Goal: Task Accomplishment & Management: Manage account settings

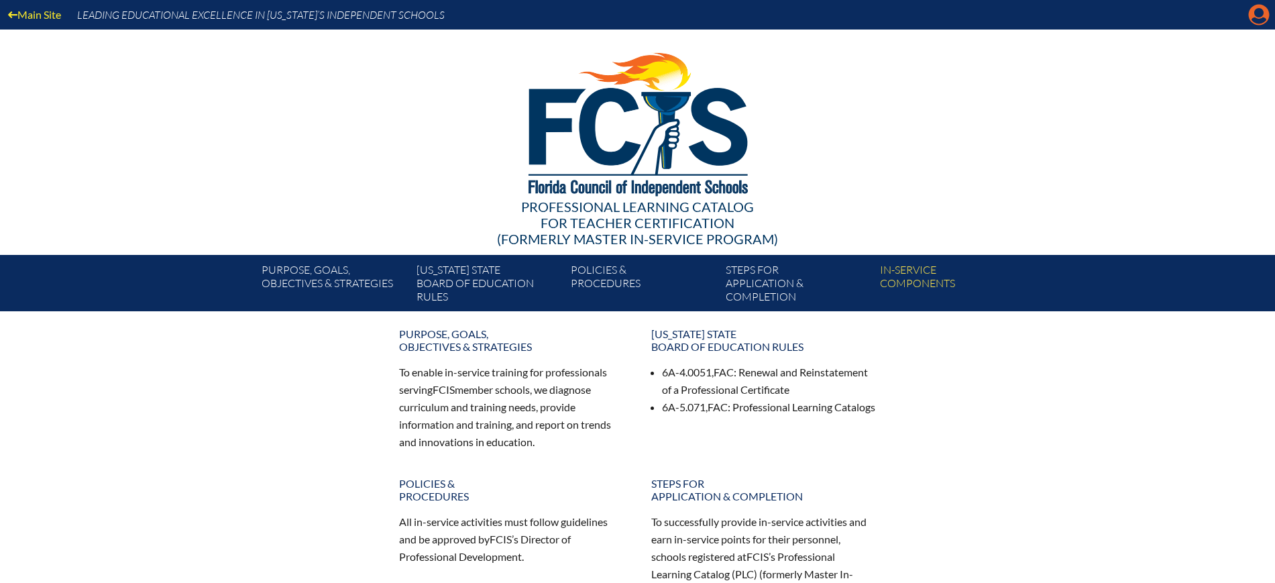
click at [1248, 9] on div "Main Site Leading Educational Excellence in [US_STATE]’s Independent Schools" at bounding box center [637, 15] width 1275 height 30
click at [1254, 19] on icon "Manage Account" at bounding box center [1258, 14] width 21 height 21
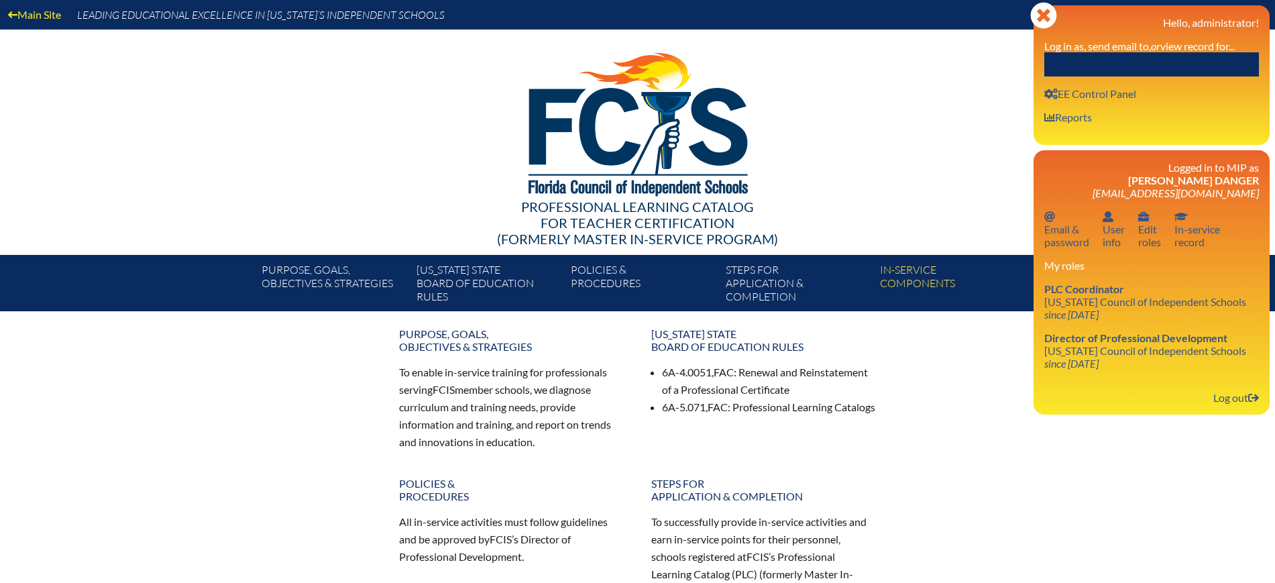
click at [1208, 66] on input "text" at bounding box center [1152, 64] width 215 height 24
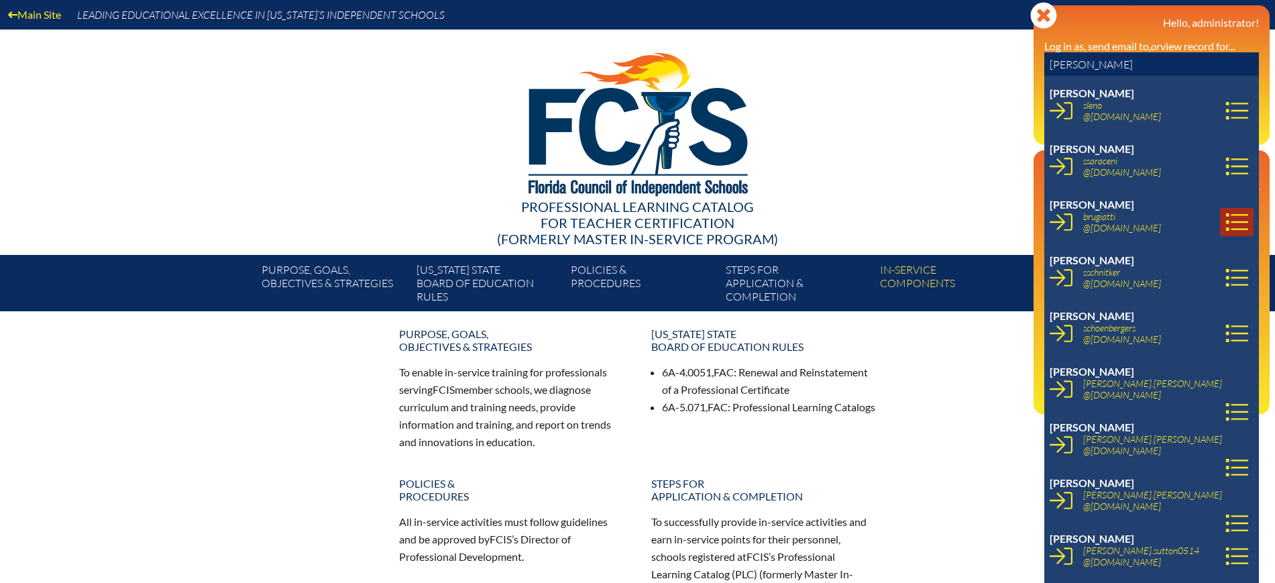
type input "stephanie s"
click at [1226, 215] on icon at bounding box center [1237, 221] width 22 height 17
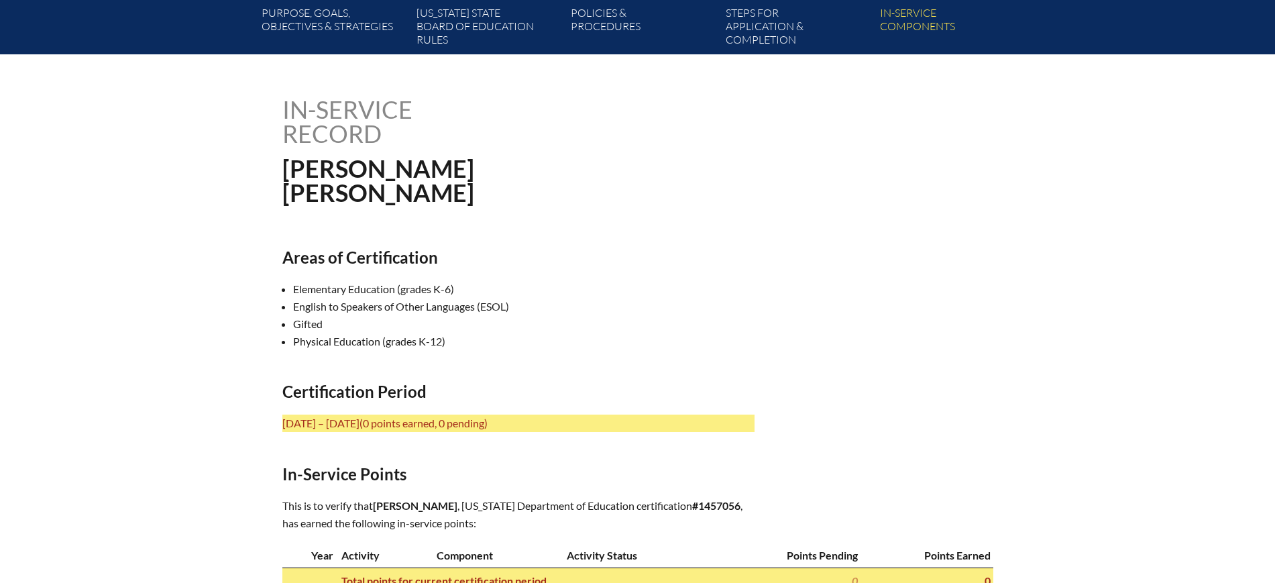
scroll to position [335, 0]
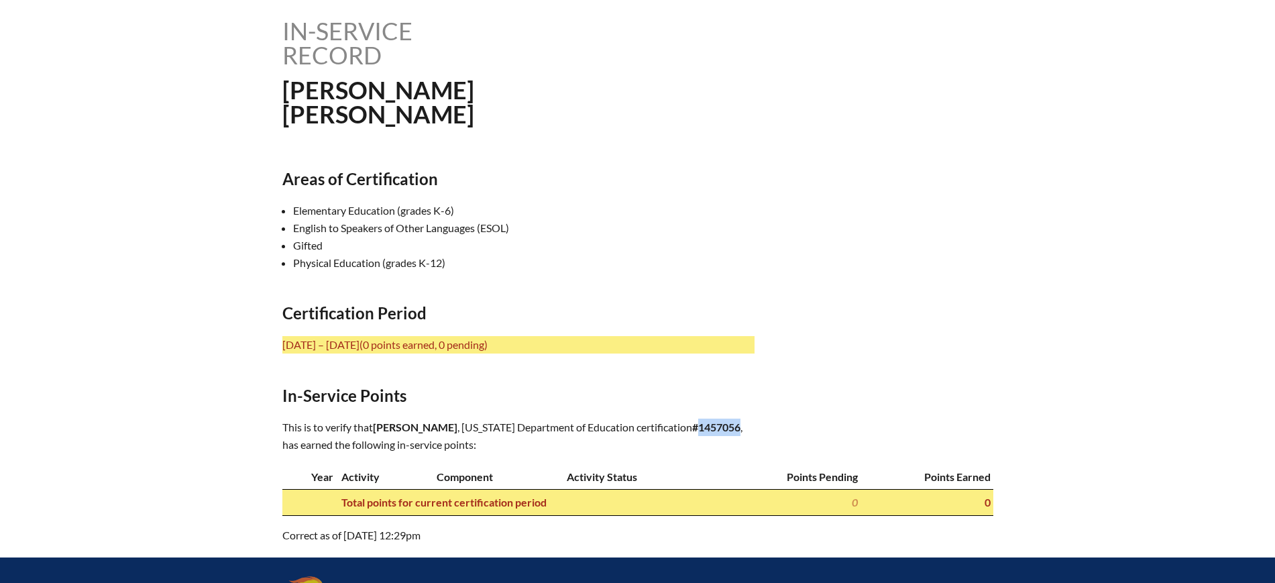
drag, startPoint x: 545, startPoint y: 440, endPoint x: 505, endPoint y: 442, distance: 40.3
click at [692, 433] on b "#1457056" at bounding box center [716, 427] width 48 height 13
copy b "1457056"
drag, startPoint x: 480, startPoint y: 422, endPoint x: 437, endPoint y: 421, distance: 42.3
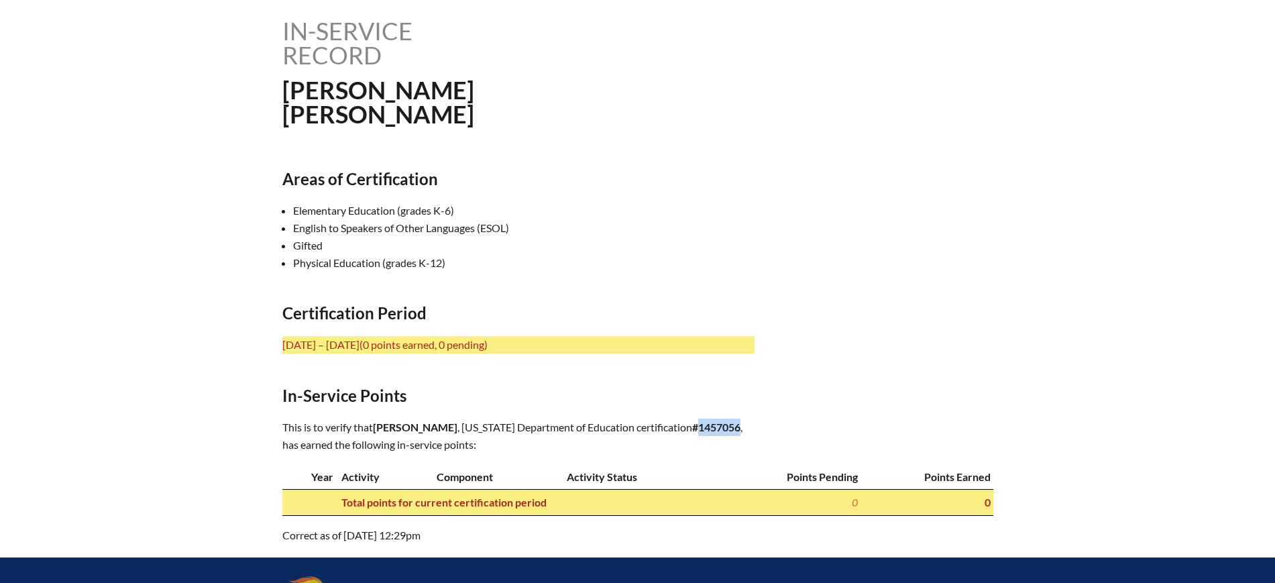
click at [437, 427] on span "Stephanie Schnell" at bounding box center [415, 427] width 85 height 13
copy span "Schnel"
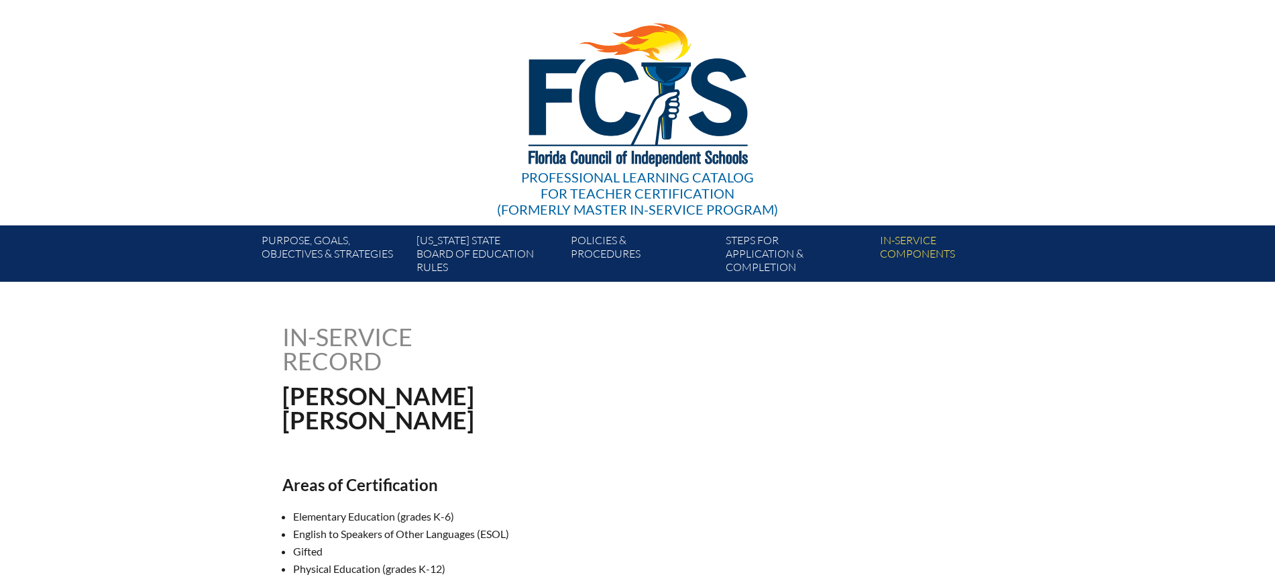
scroll to position [0, 0]
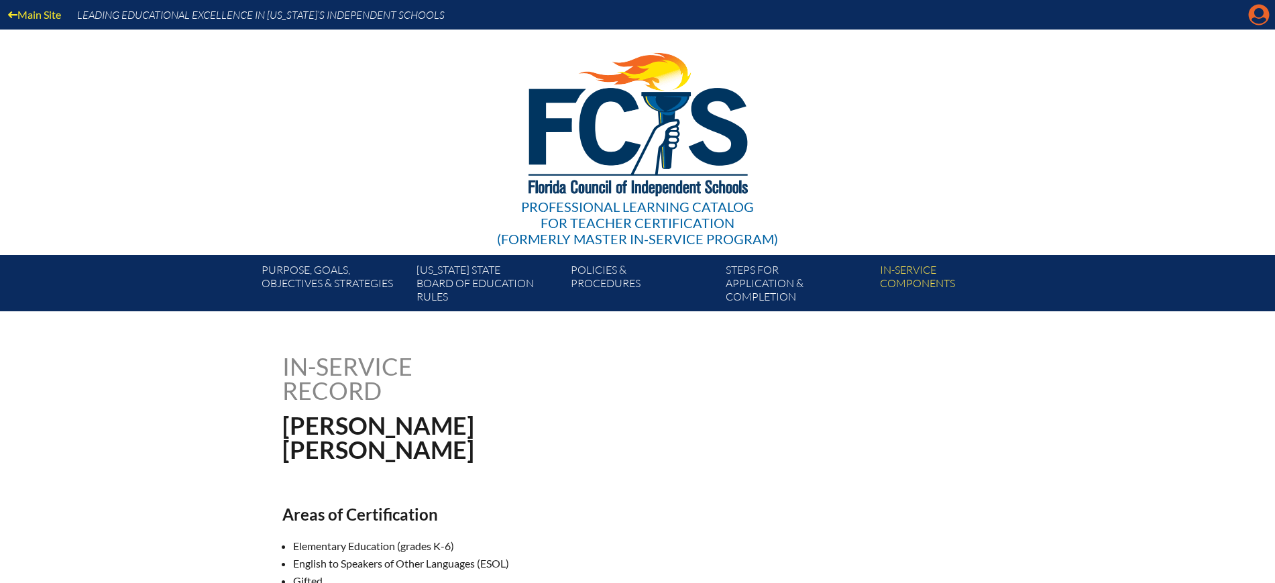
click at [1264, 16] on icon at bounding box center [1259, 15] width 21 height 21
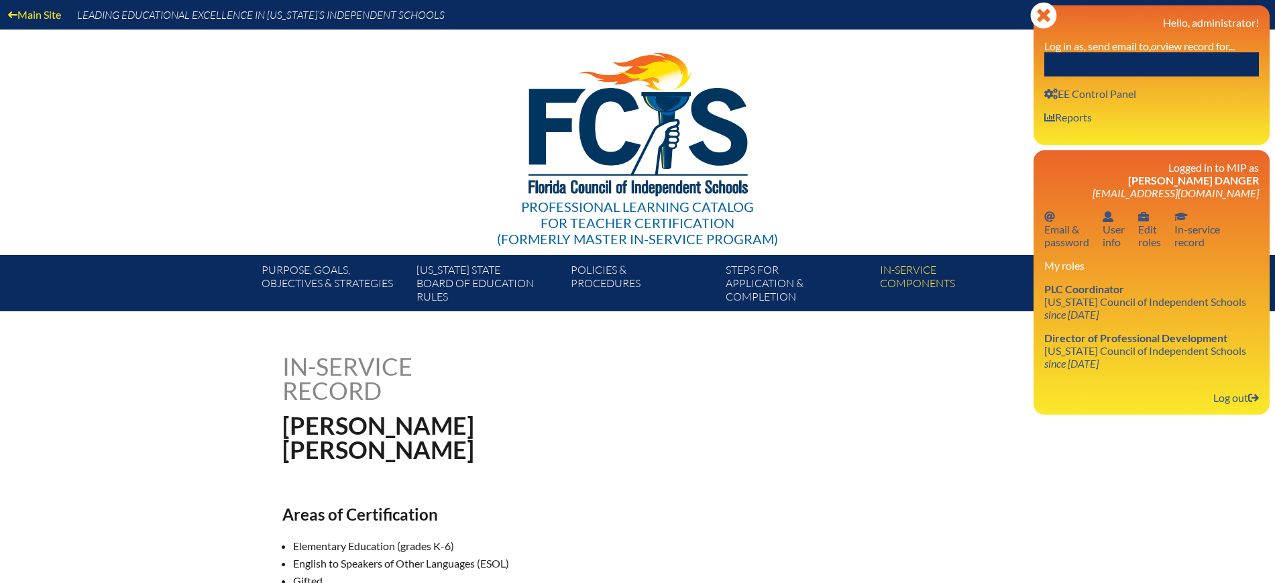
click at [1114, 58] on input "text" at bounding box center [1152, 64] width 215 height 24
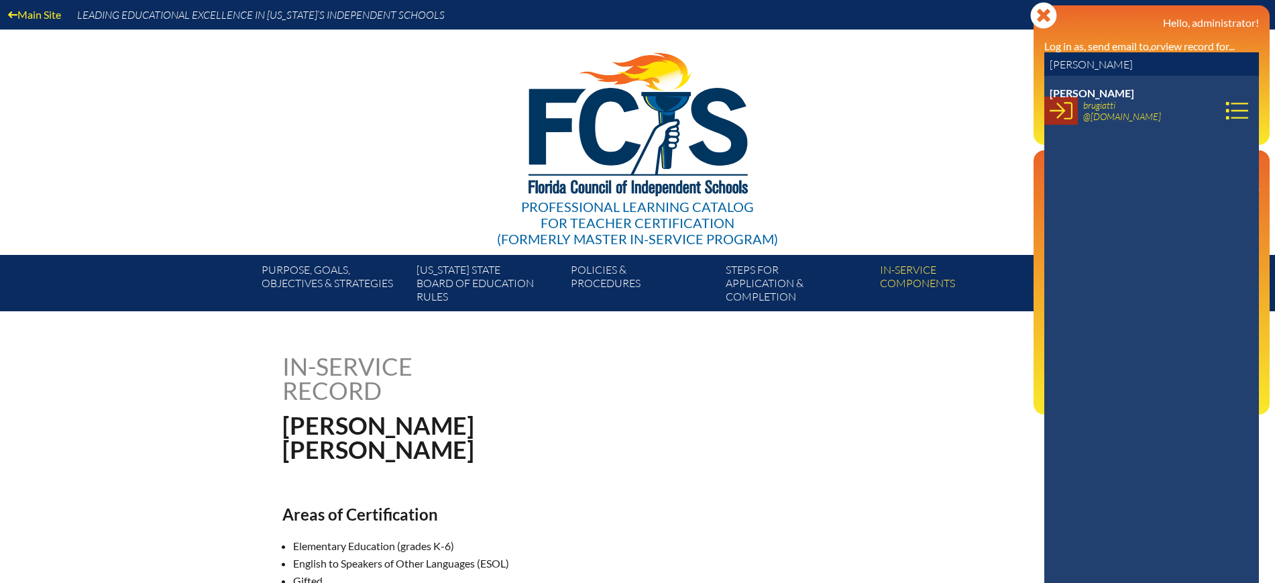
type input "stephanie schne"
click at [1062, 117] on icon at bounding box center [1061, 110] width 23 height 23
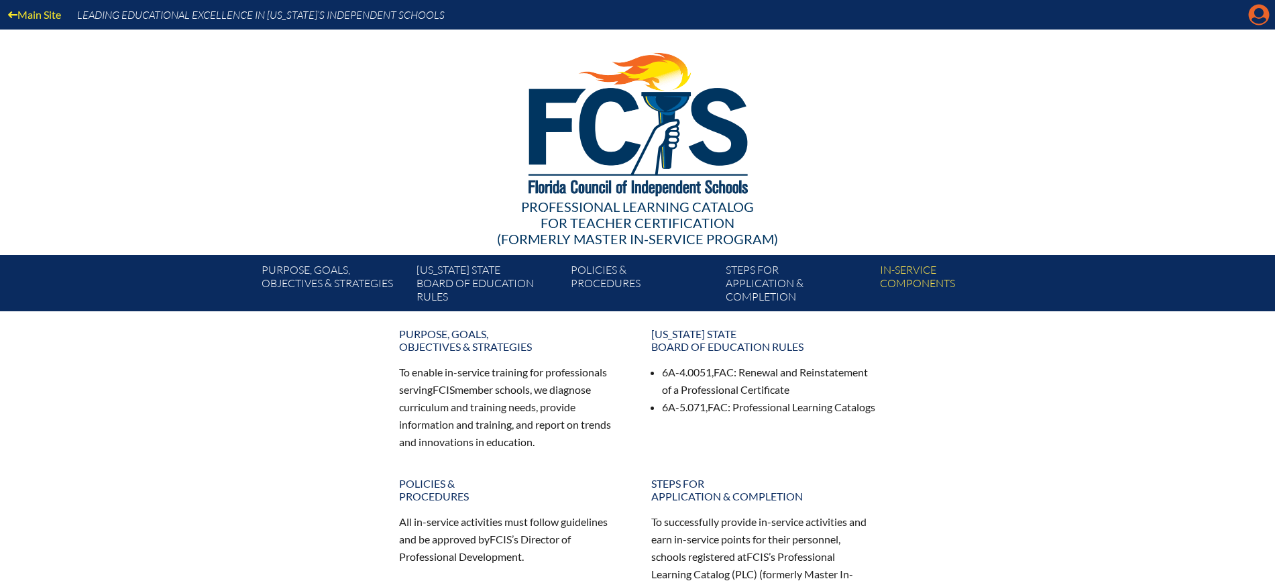
click at [1259, 17] on icon "Manage account" at bounding box center [1258, 14] width 21 height 21
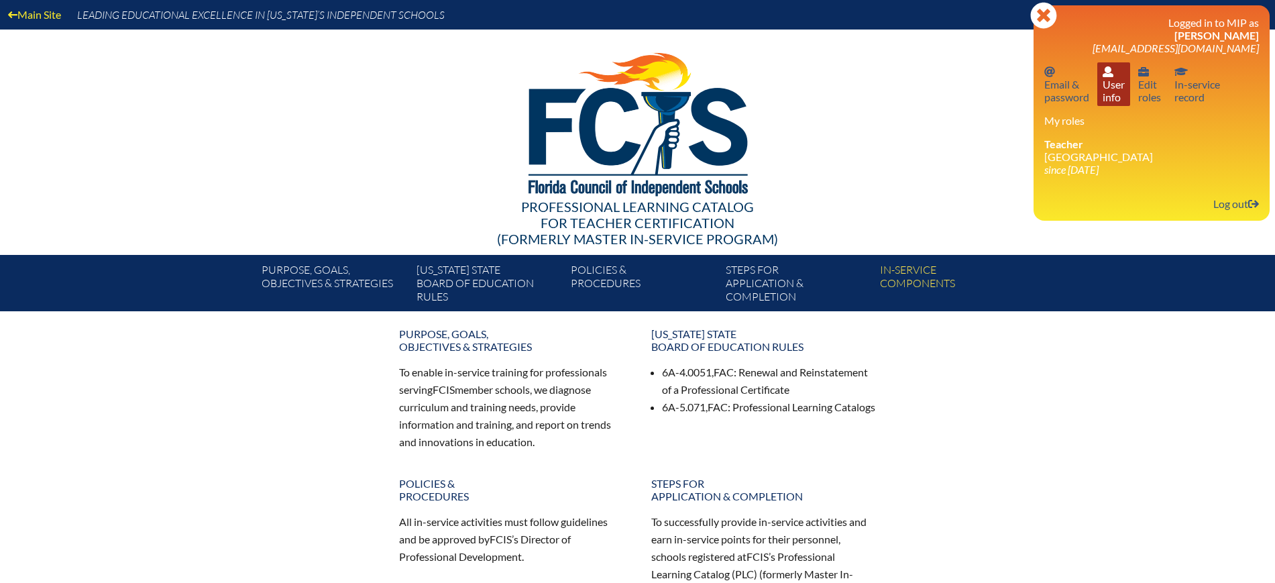
click at [1121, 93] on link "User info User info" at bounding box center [1114, 84] width 33 height 44
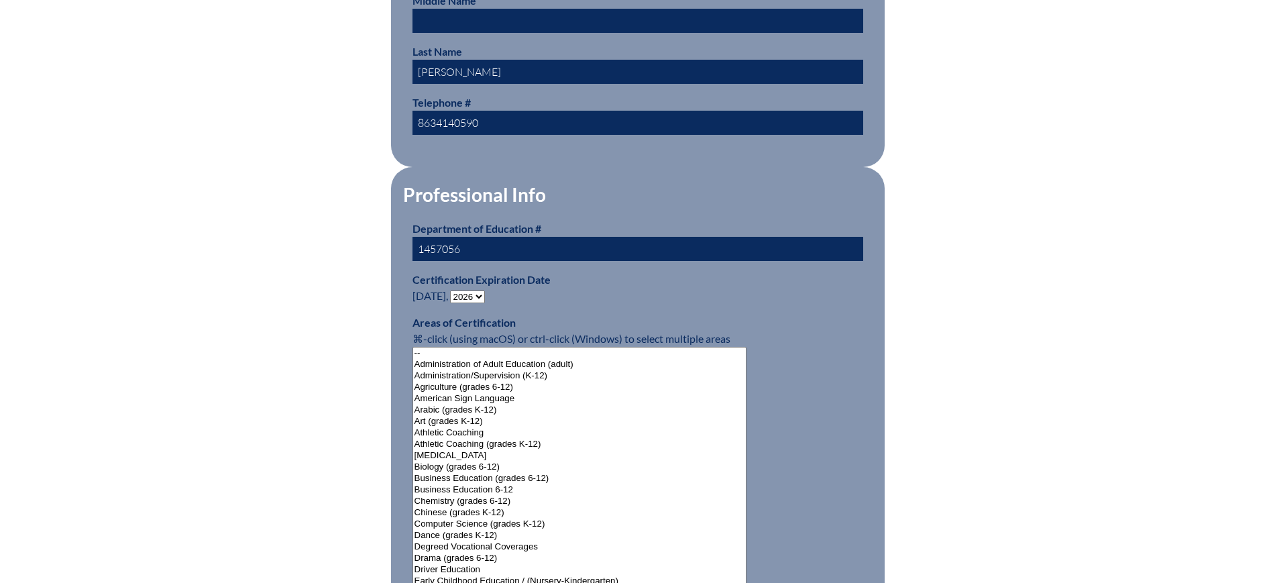
scroll to position [755, 0]
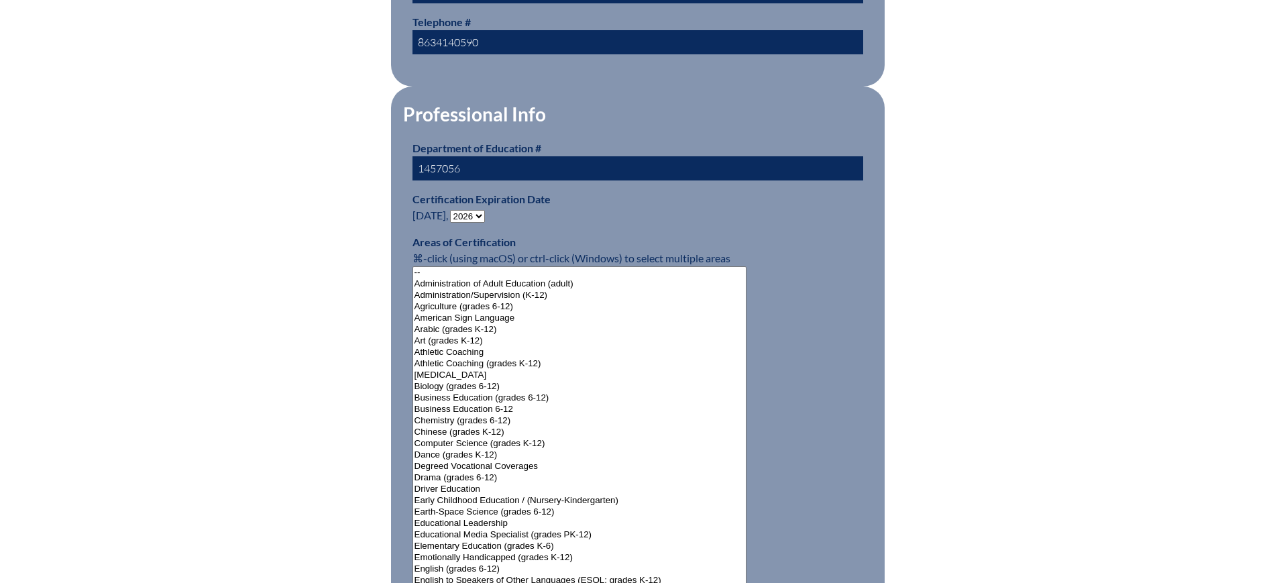
drag, startPoint x: 484, startPoint y: 157, endPoint x: 417, endPoint y: 158, distance: 67.1
click at [417, 158] on input "1457056" at bounding box center [638, 168] width 451 height 24
paste input "02380"
type input "1023806"
click at [315, 219] on div "User Info Please enter your name as it appears on your Department of Education …" at bounding box center [638, 492] width 754 height 1787
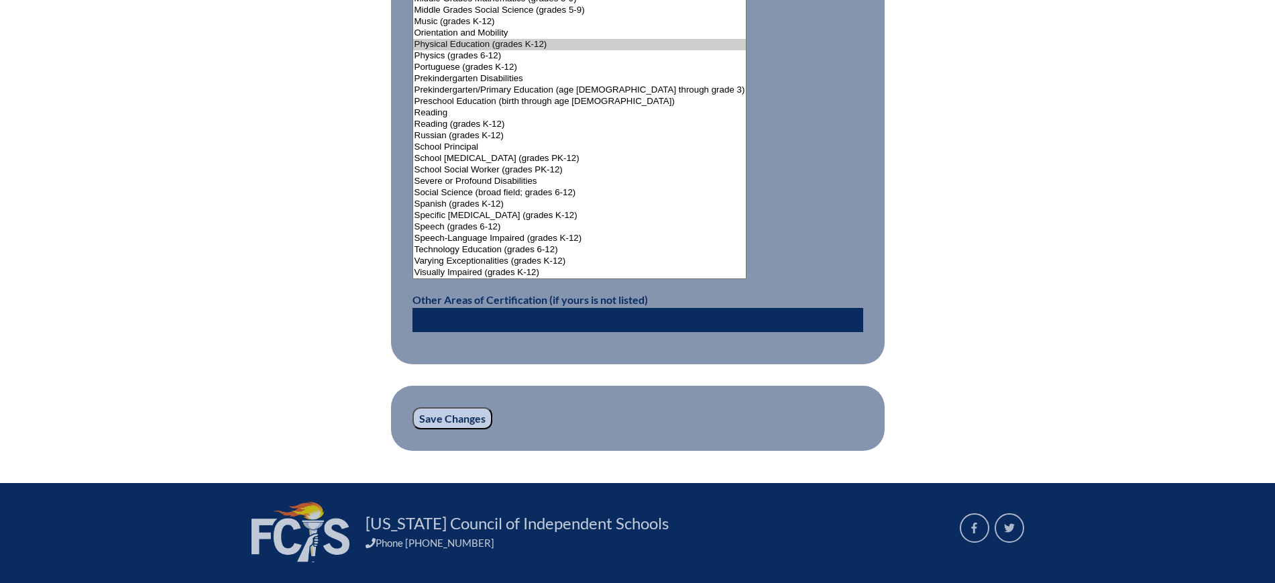
scroll to position [1778, 0]
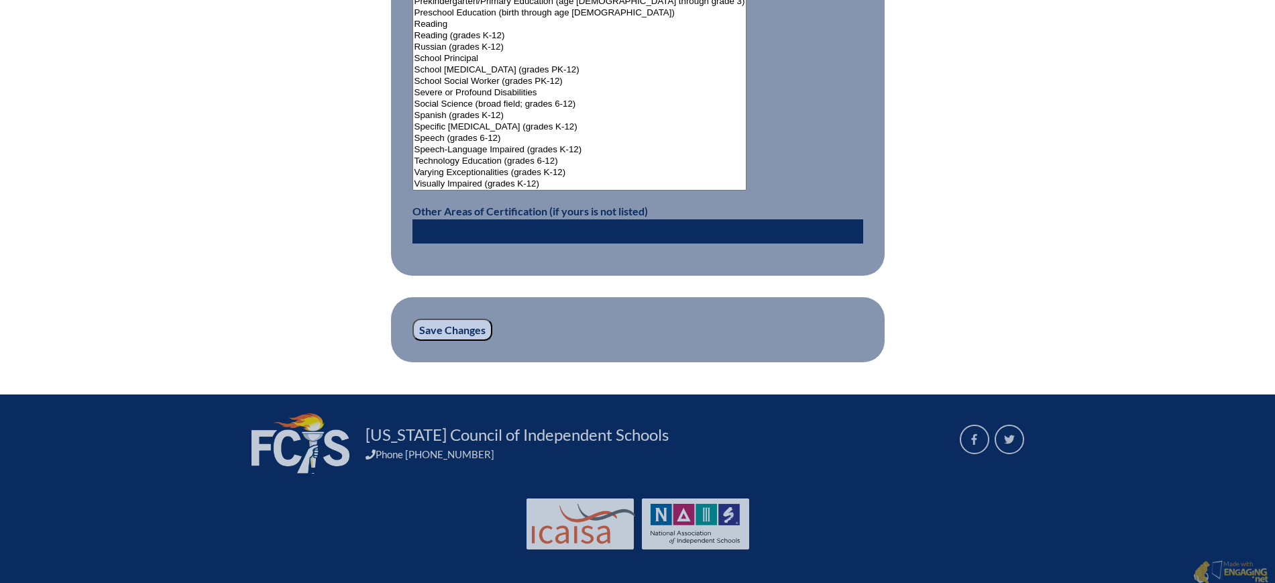
click at [461, 320] on input "Save Changes" at bounding box center [453, 330] width 80 height 23
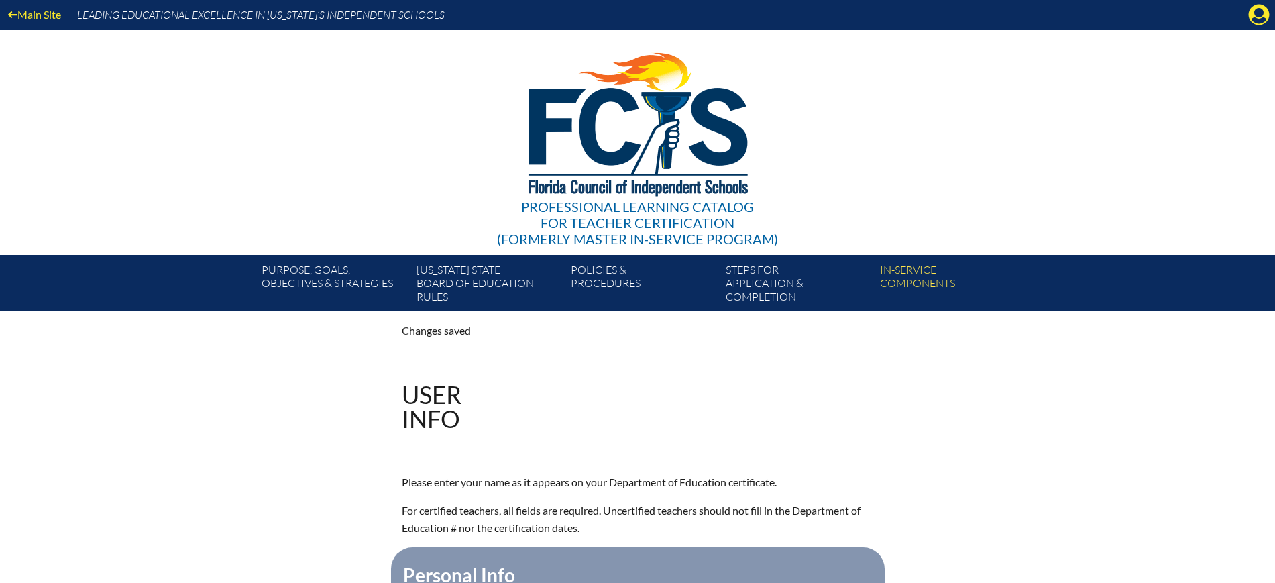
click at [1265, 2] on div "Main Site Leading Educational Excellence in [US_STATE]’s Independent Schools" at bounding box center [637, 15] width 1275 height 30
click at [1261, 19] on icon "Manage account" at bounding box center [1258, 14] width 21 height 21
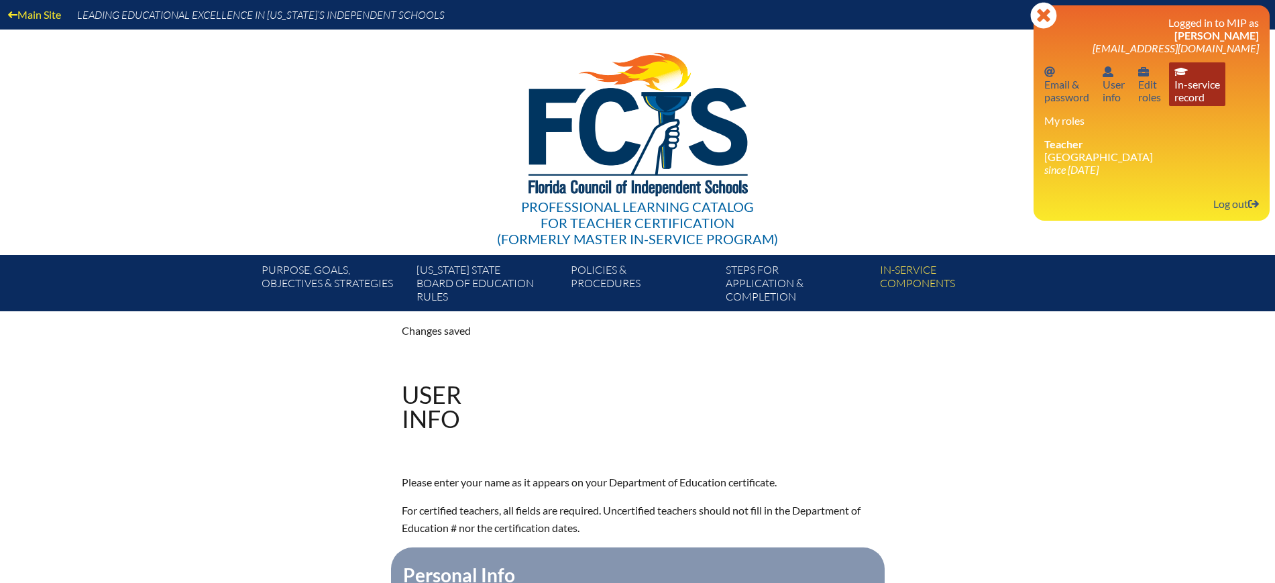
click at [1202, 86] on link "In-service record In-service record" at bounding box center [1197, 84] width 56 height 44
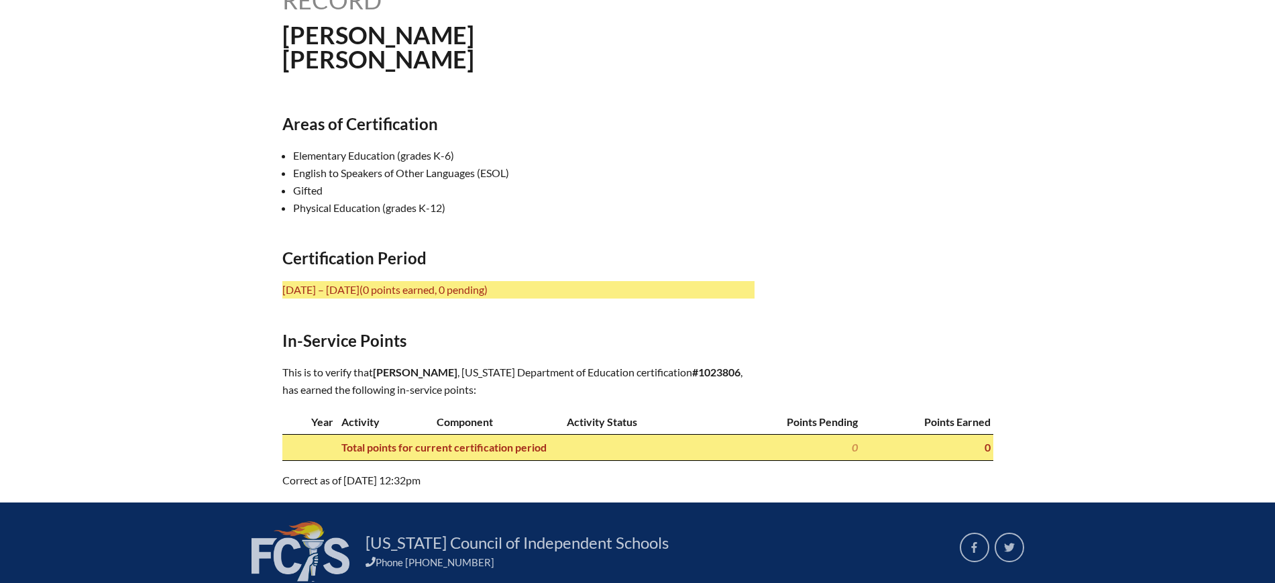
scroll to position [419, 0]
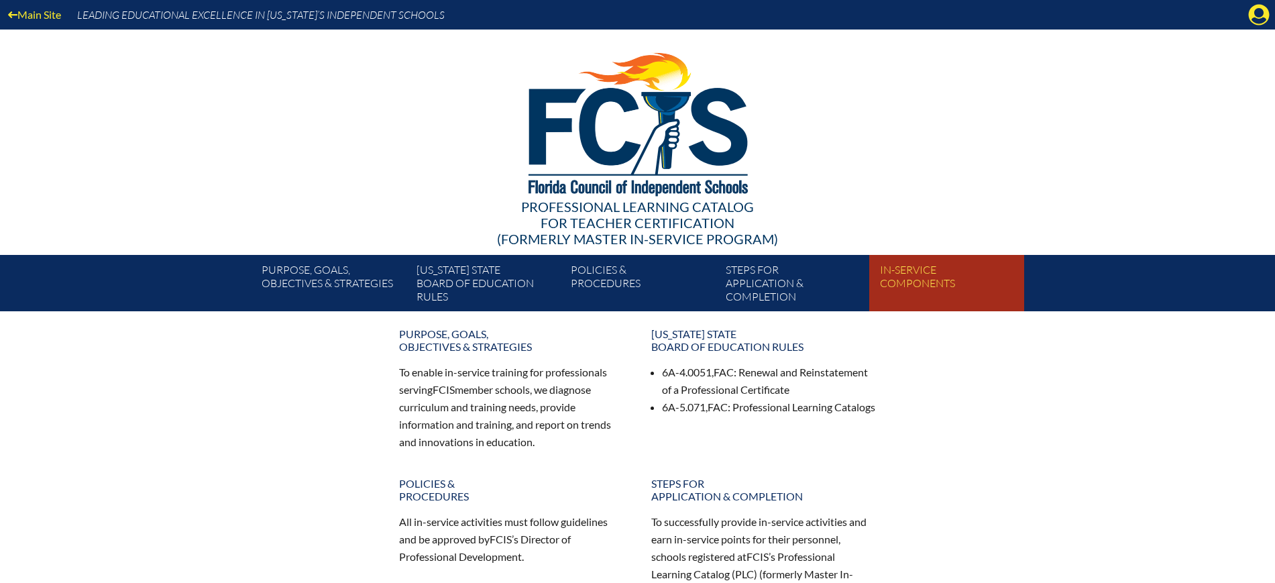
click at [902, 270] on link "In-service components" at bounding box center [952, 285] width 154 height 51
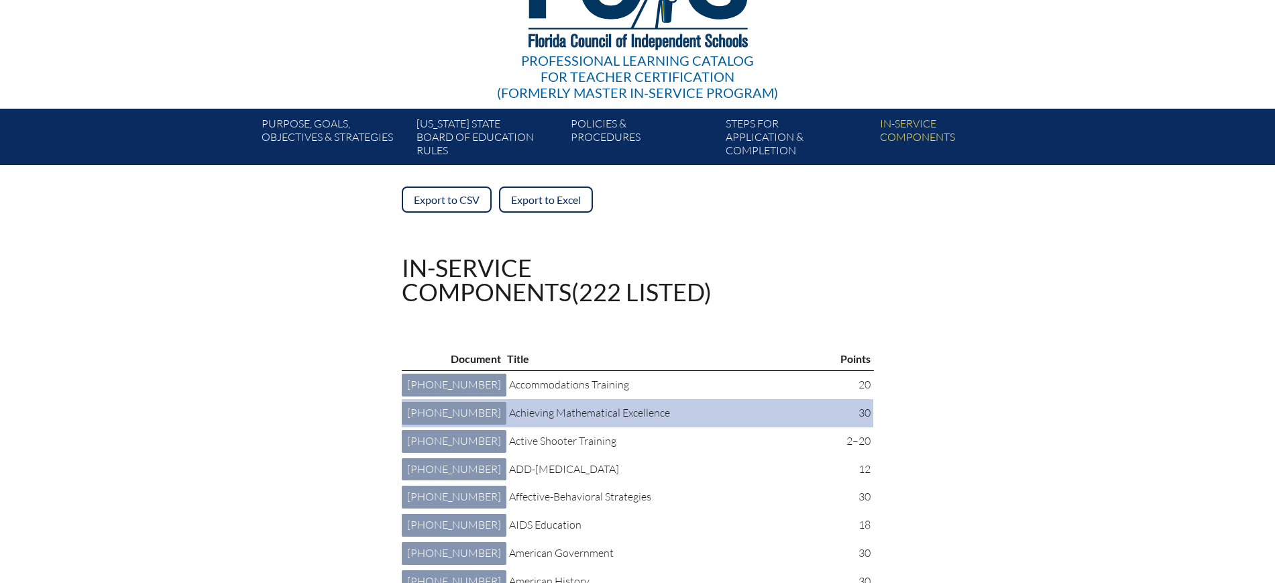
scroll to position [335, 0]
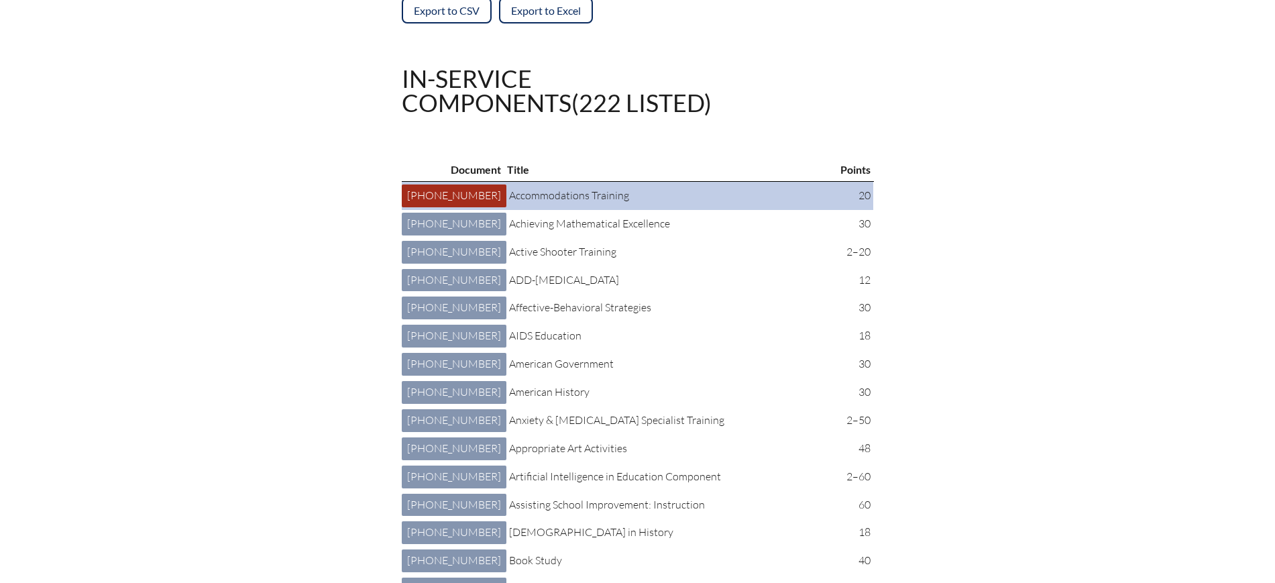
click at [443, 204] on link "4 401 003: Accommodations Training 4-401-003" at bounding box center [454, 195] width 105 height 23
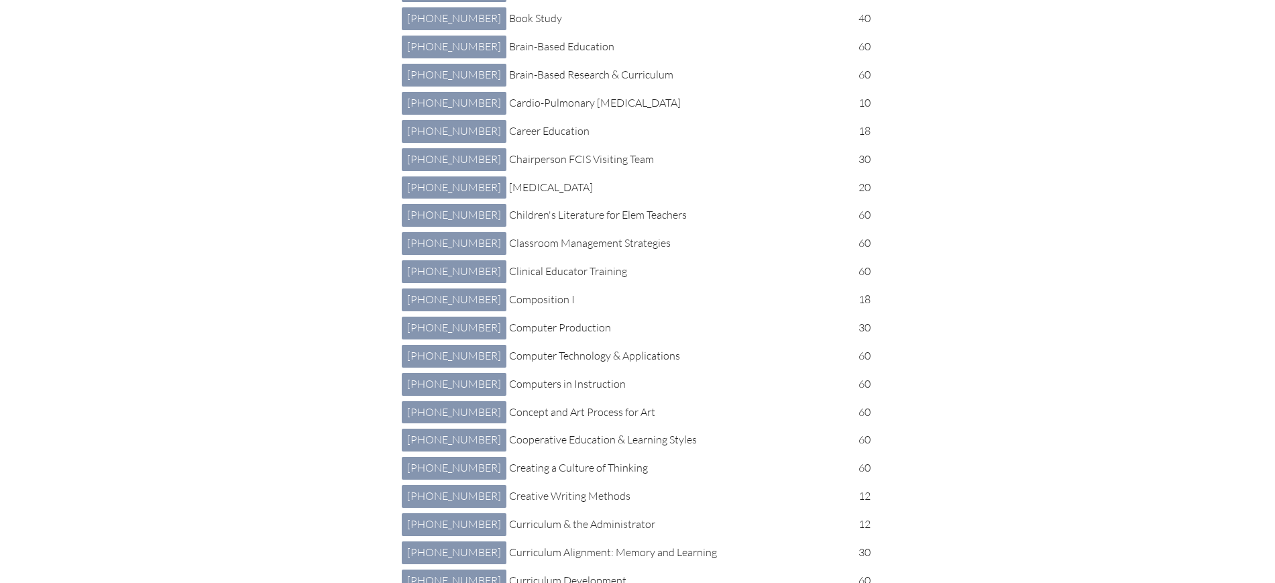
scroll to position [1006, 0]
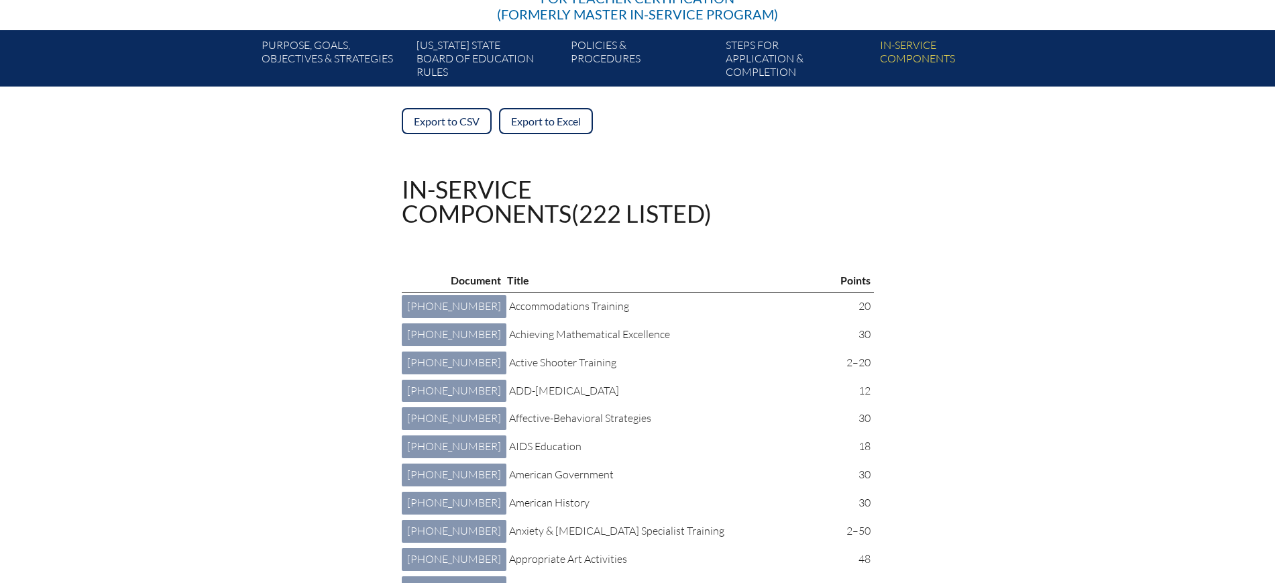
scroll to position [0, 0]
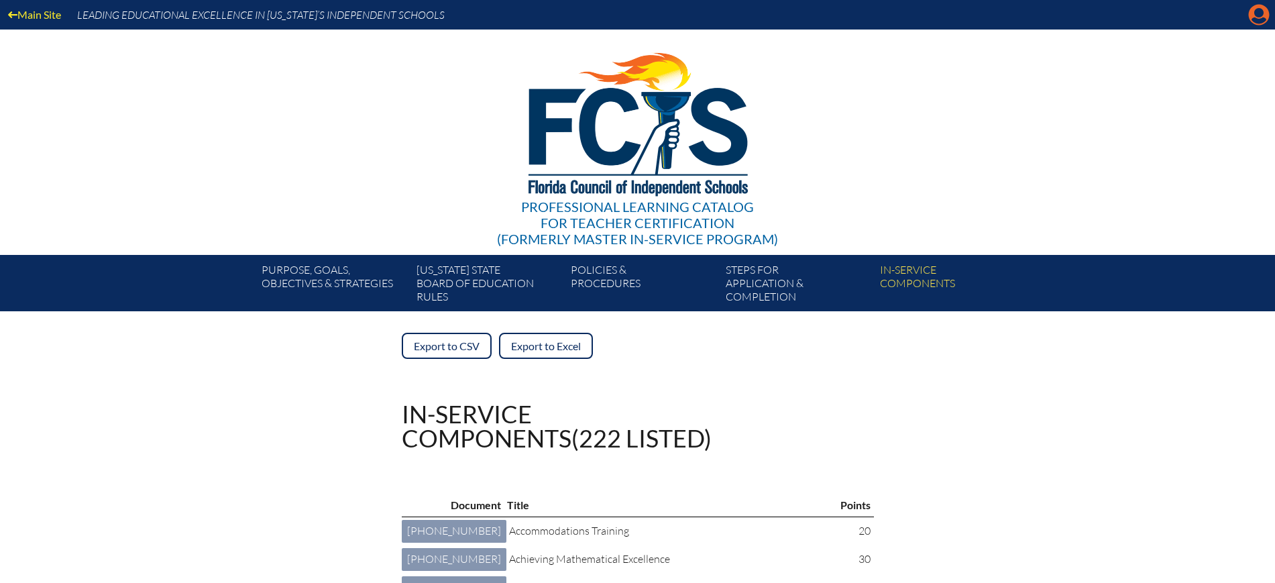
click at [1259, 17] on icon "Manage account" at bounding box center [1258, 14] width 21 height 21
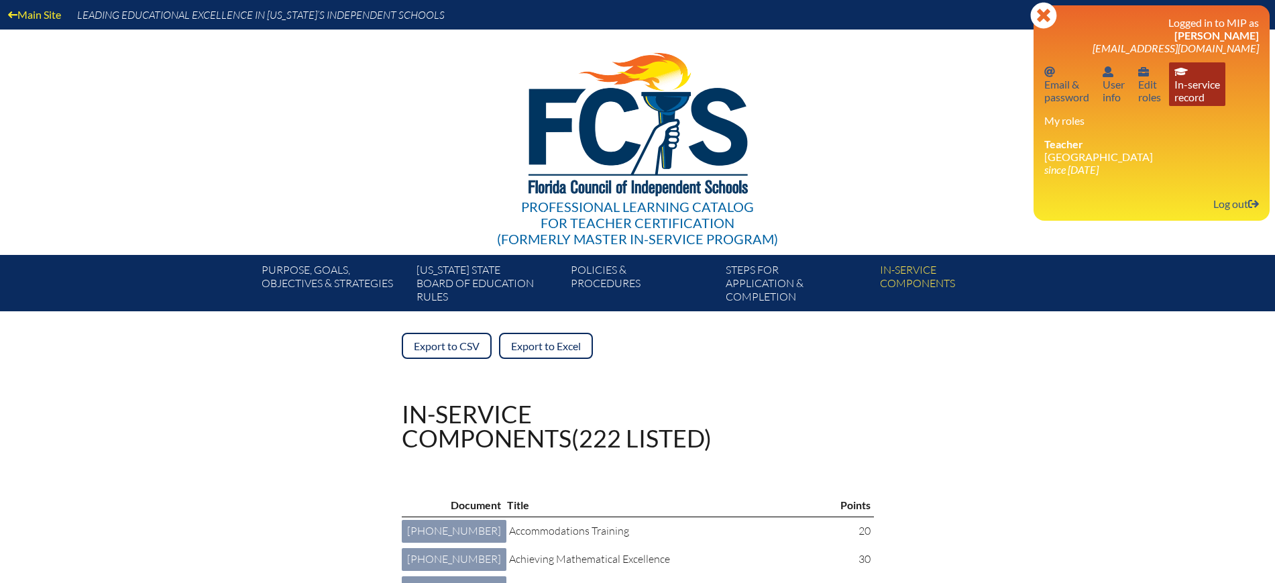
click at [1212, 85] on link "In-service record In-service record" at bounding box center [1197, 84] width 56 height 44
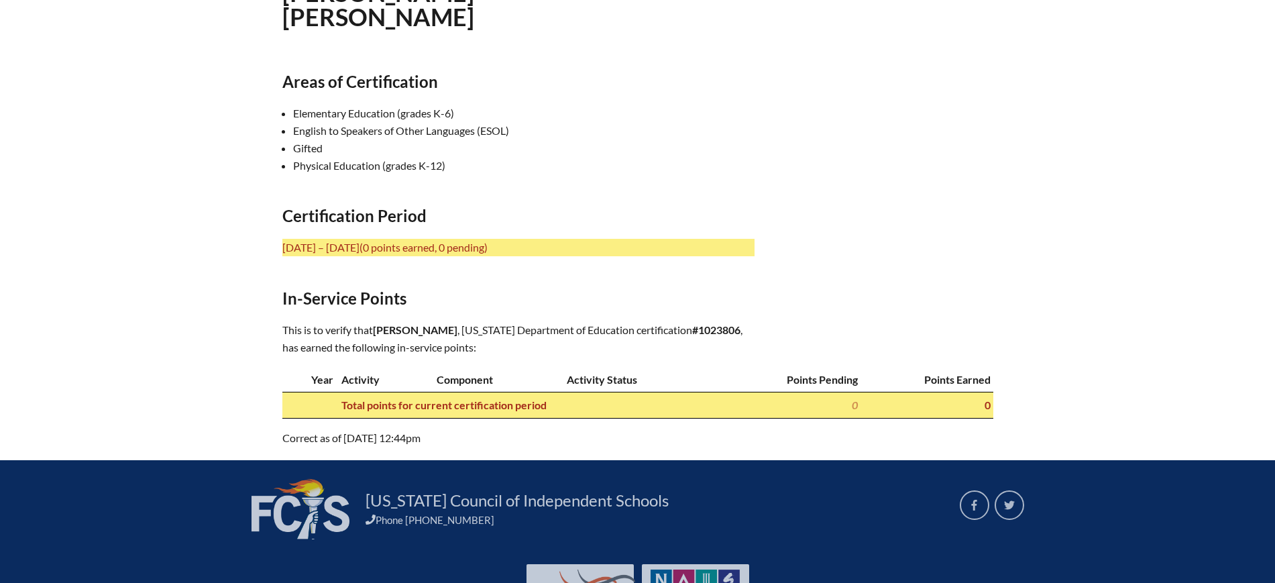
scroll to position [431, 0]
